Goal: Use online tool/utility: Use online tool/utility

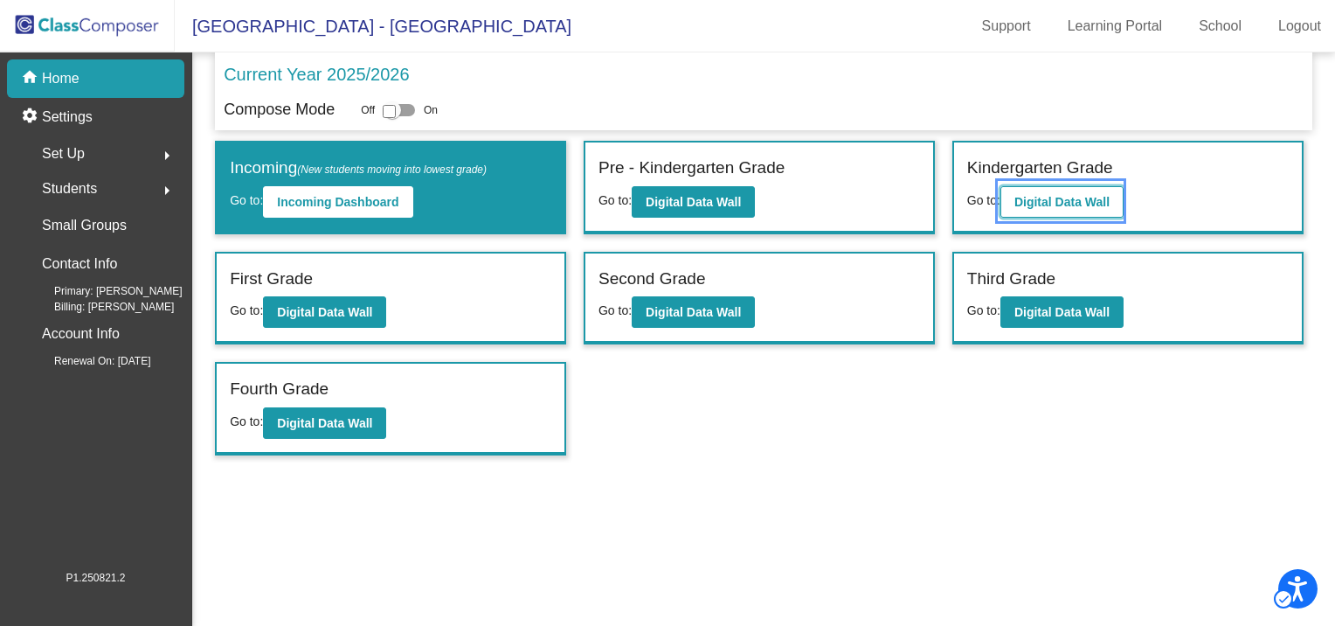
click at [1036, 198] on b "Digital Data Wall" at bounding box center [1062, 202] width 95 height 14
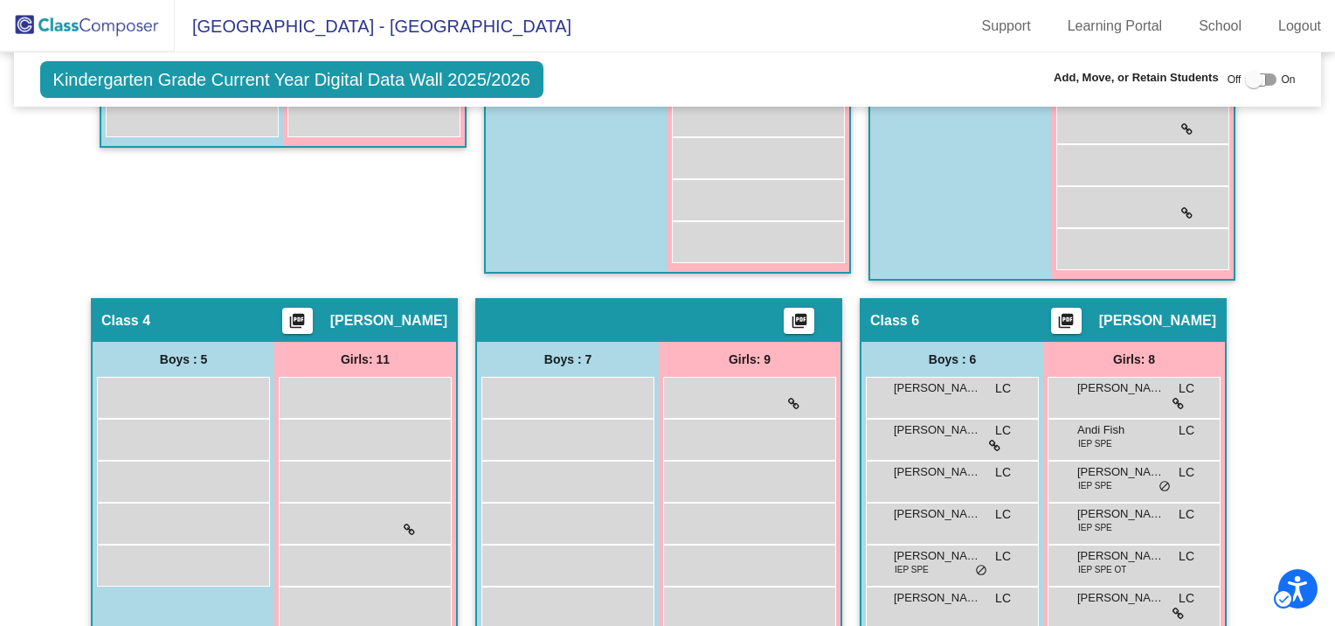
scroll to position [874, 0]
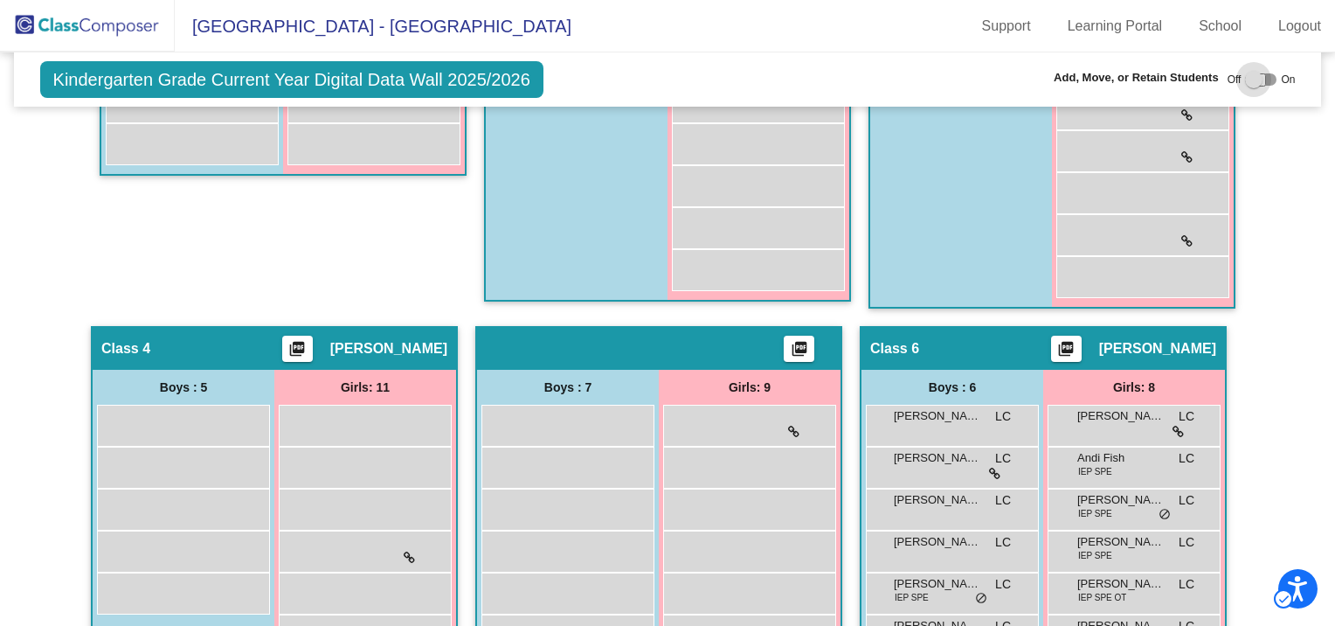
click at [1249, 78] on div at bounding box center [1253, 79] width 17 height 17
checkbox input "true"
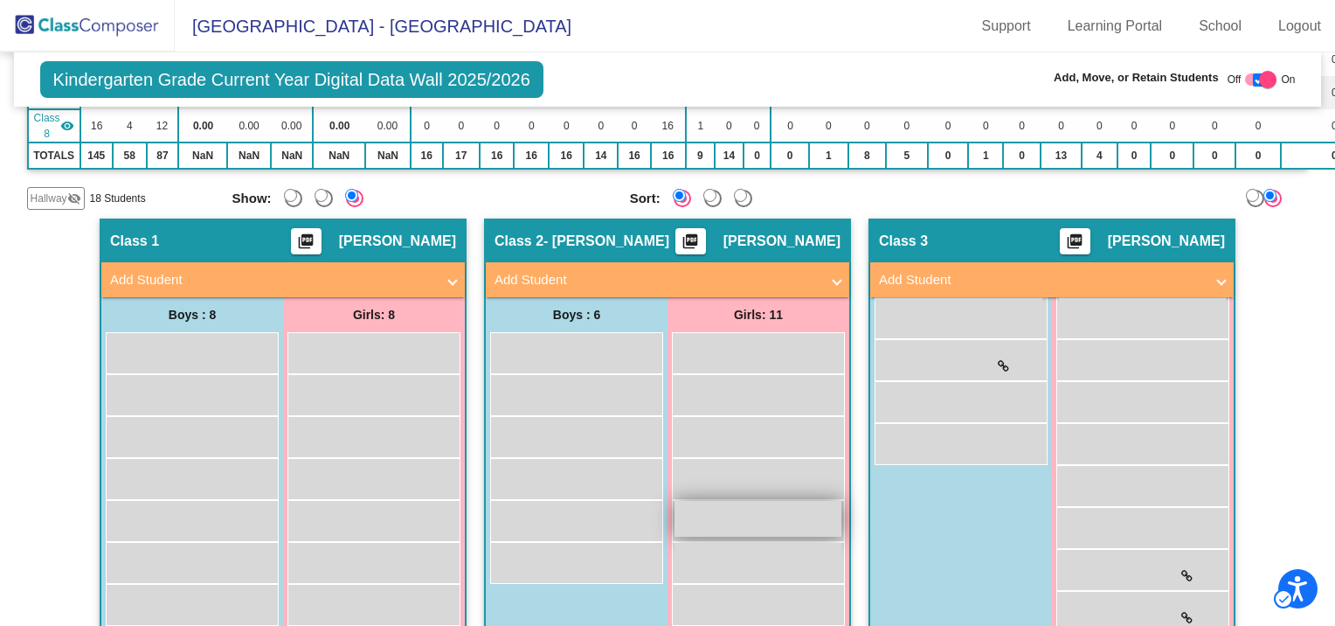
scroll to position [437, 0]
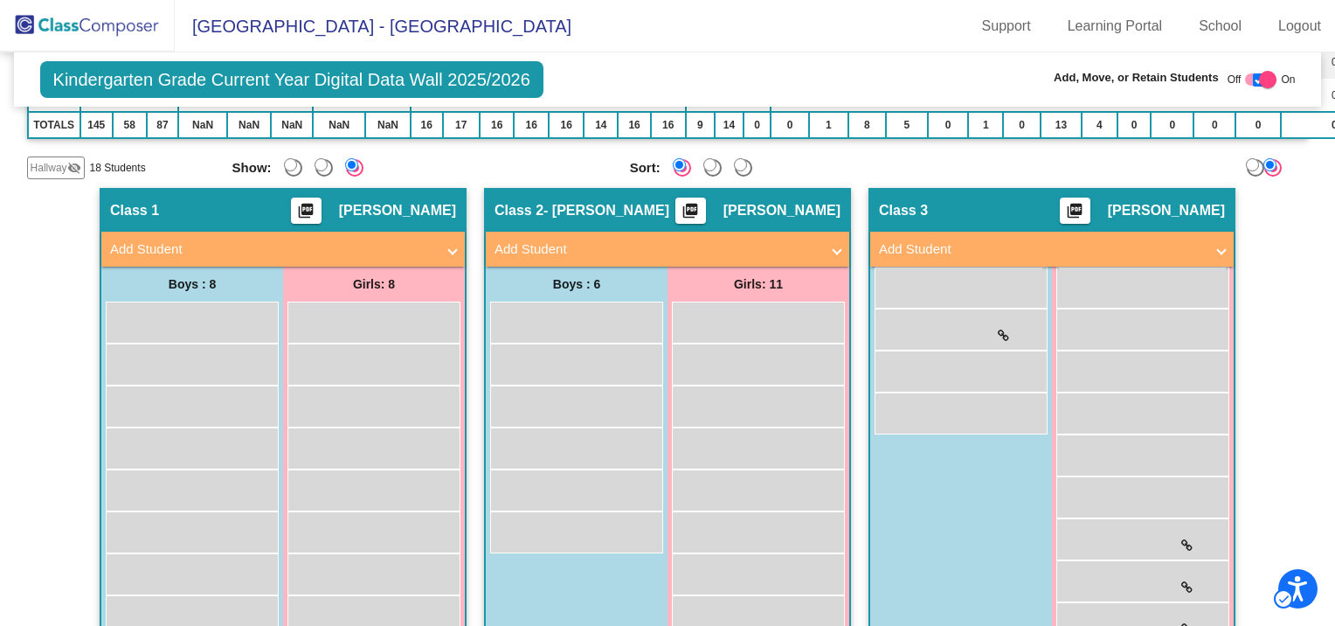
click at [706, 170] on div "Select an option" at bounding box center [712, 167] width 17 height 17
click at [706, 170] on input "First Name" at bounding box center [709, 164] width 13 height 13
radio input "true"
click at [673, 161] on input "Scores" at bounding box center [679, 164] width 13 height 13
radio input "true"
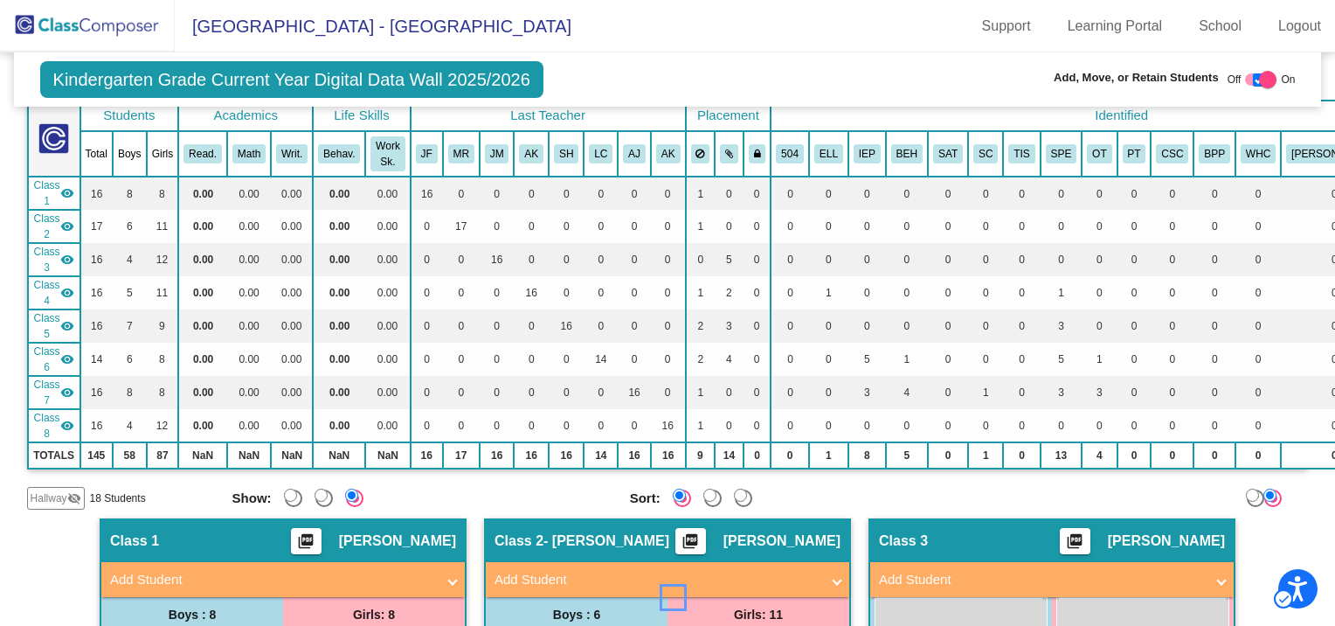
scroll to position [0, 0]
